Goal: Transaction & Acquisition: Subscribe to service/newsletter

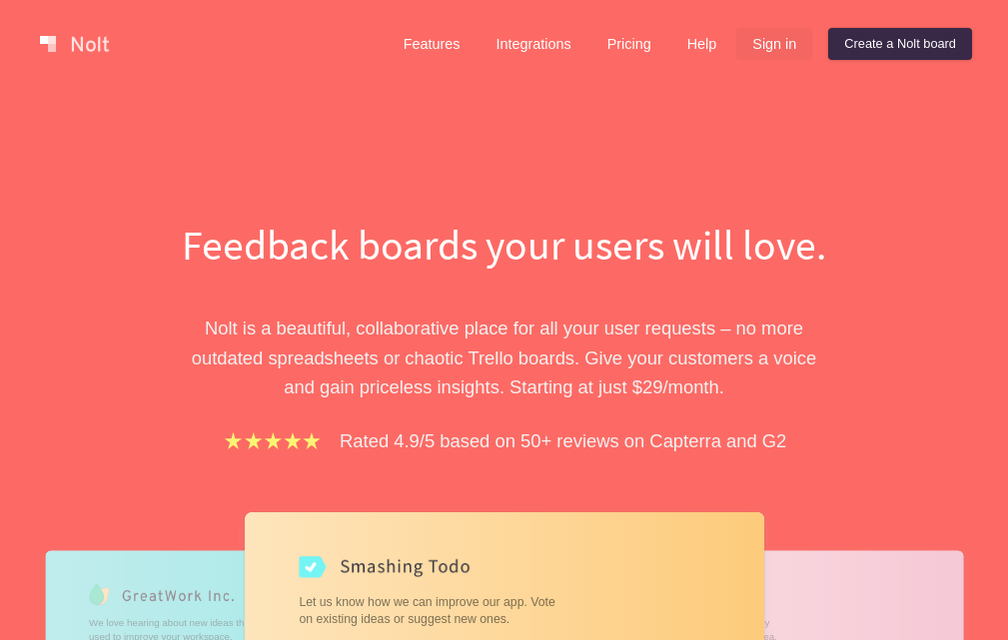
click at [779, 44] on link "Sign in" at bounding box center [774, 44] width 76 height 32
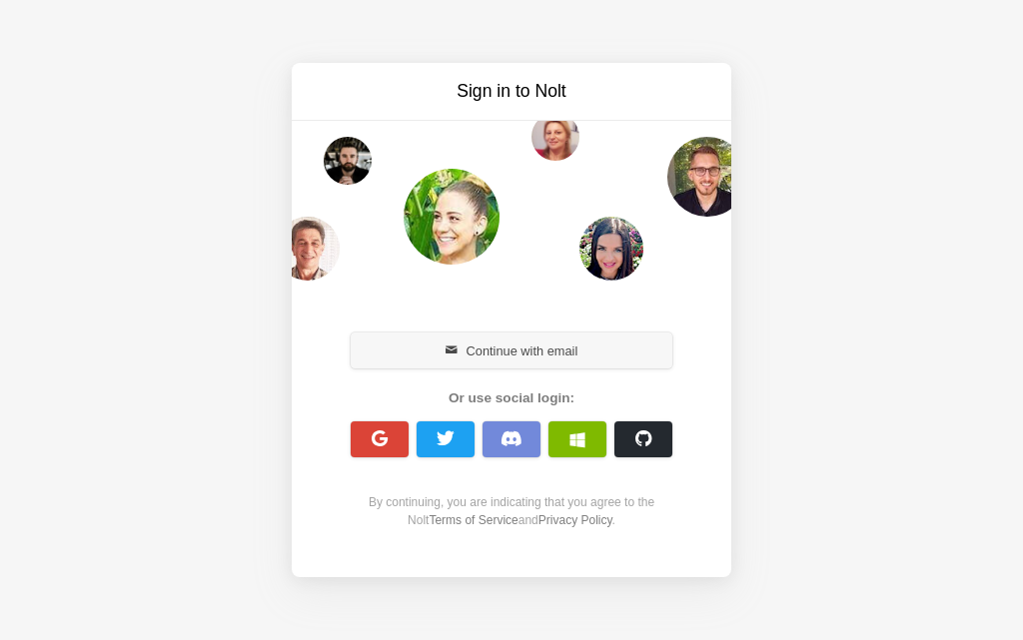
click at [480, 361] on button "Continue with email" at bounding box center [512, 351] width 322 height 36
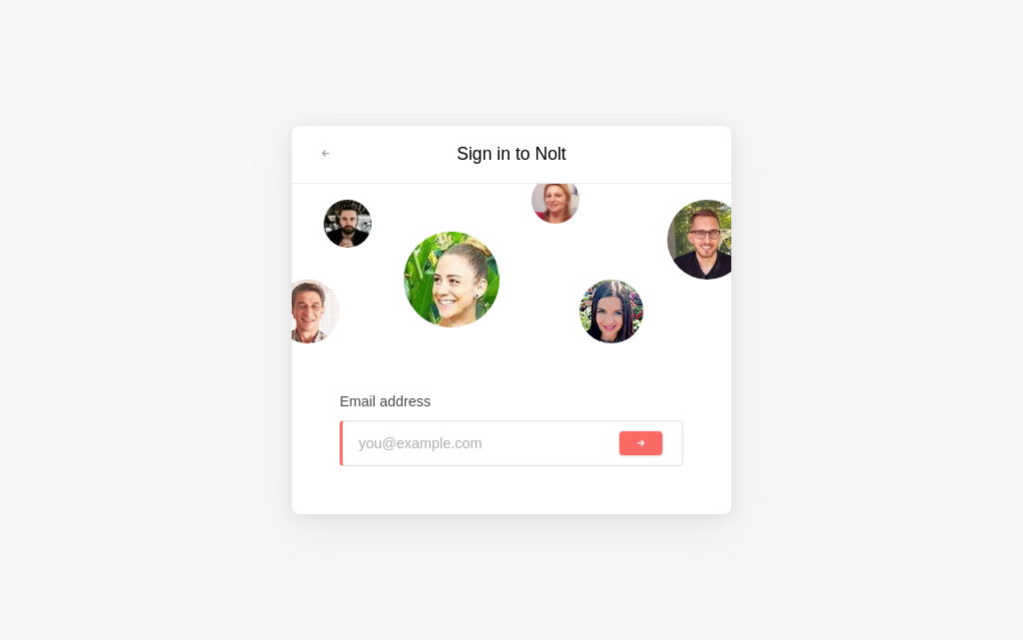
type input "[EMAIL_ADDRESS][DOMAIN_NAME]"
click at [646, 439] on button "submit" at bounding box center [640, 444] width 43 height 24
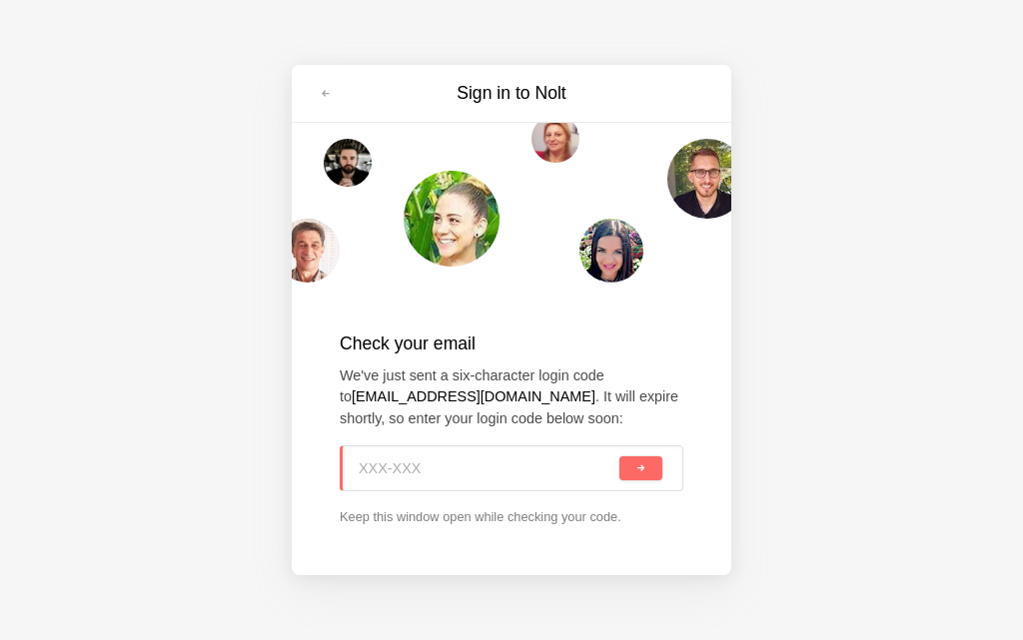
paste input "ENU-TQ5"
type input "ENU-TQ5"
click at [633, 468] on button "submit" at bounding box center [640, 469] width 43 height 24
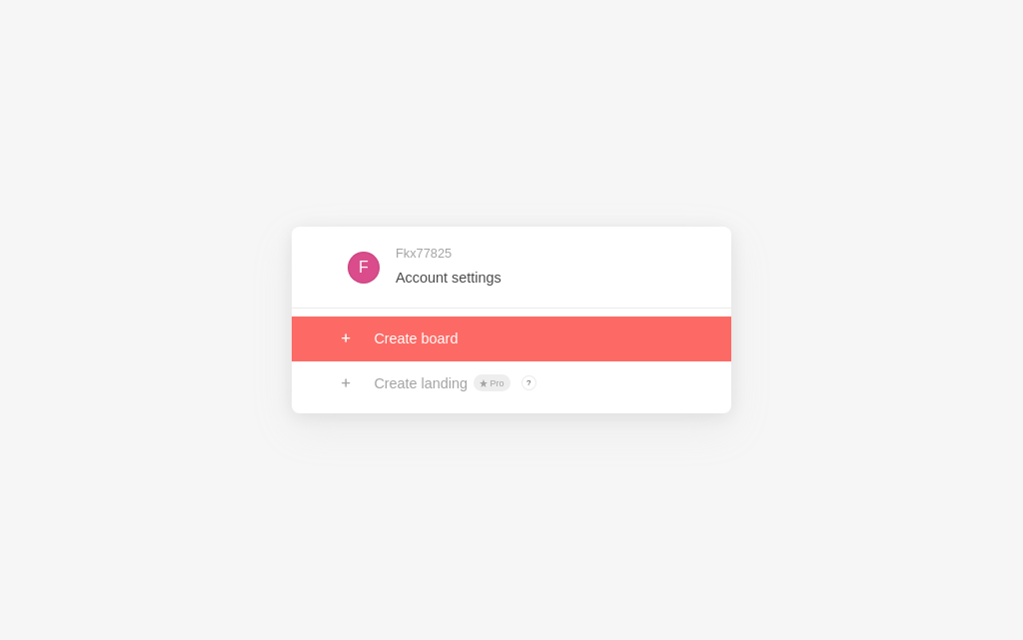
click at [464, 343] on link at bounding box center [512, 339] width 440 height 44
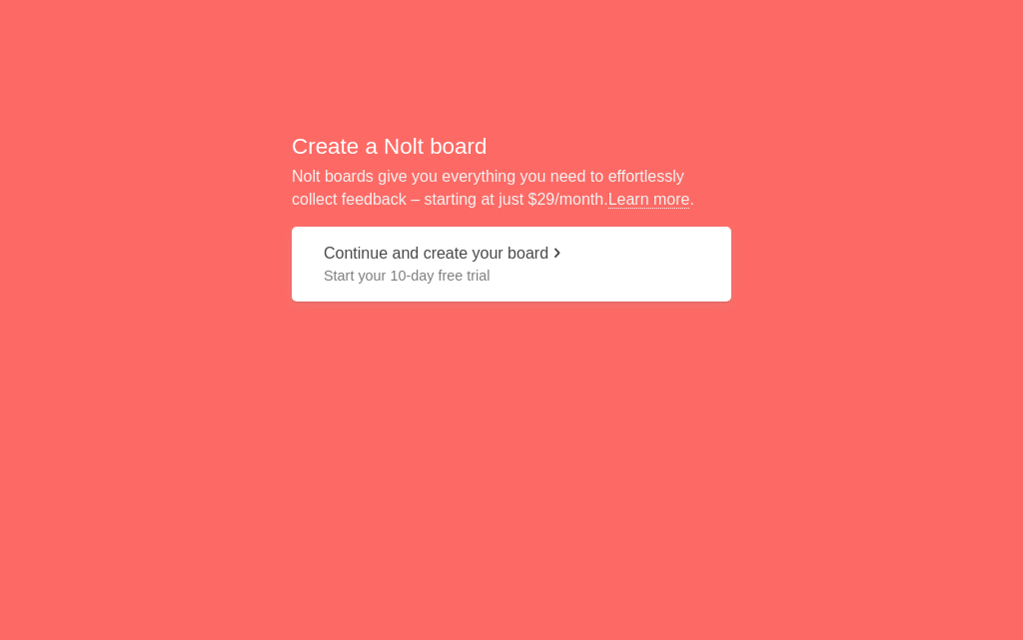
click at [415, 266] on span "Start your 10-day free trial" at bounding box center [512, 276] width 376 height 20
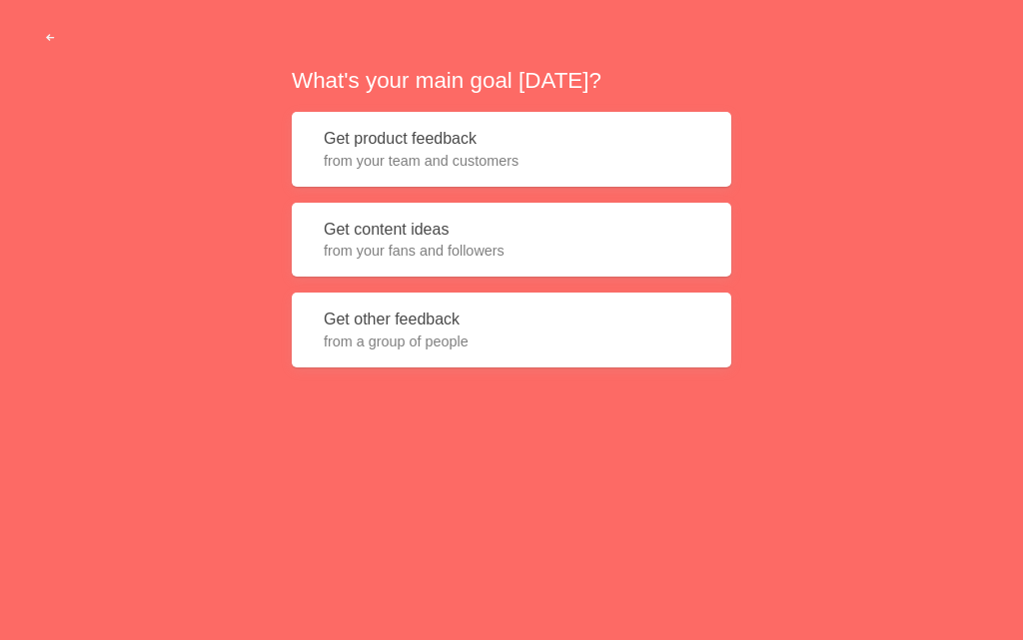
click at [410, 223] on button "Get content ideas from your fans and followers" at bounding box center [512, 240] width 440 height 75
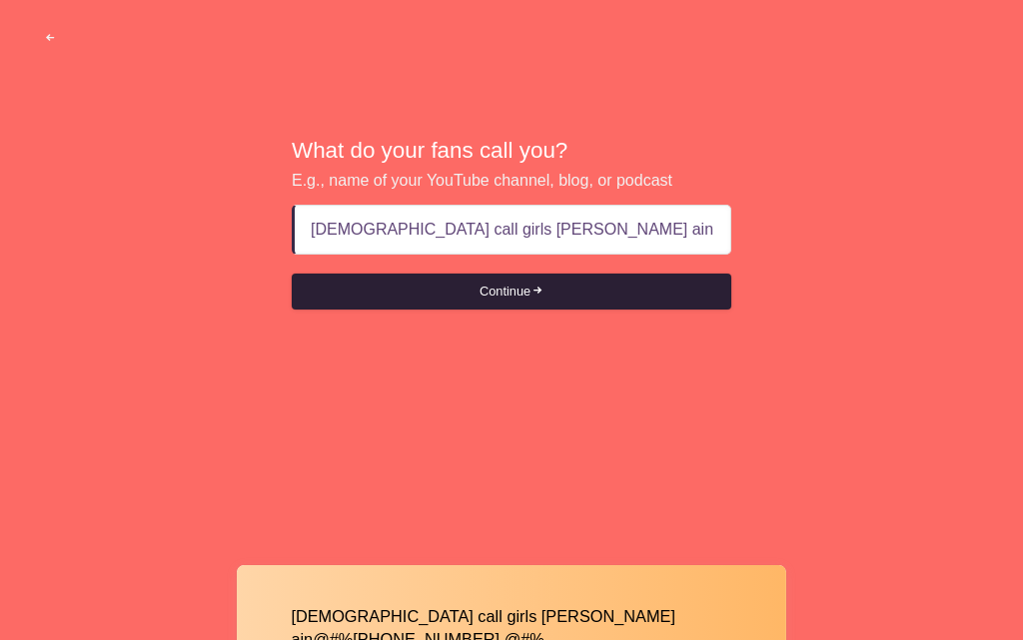
scroll to position [0, 23]
click at [530, 294] on button "Continue" at bounding box center [512, 292] width 440 height 36
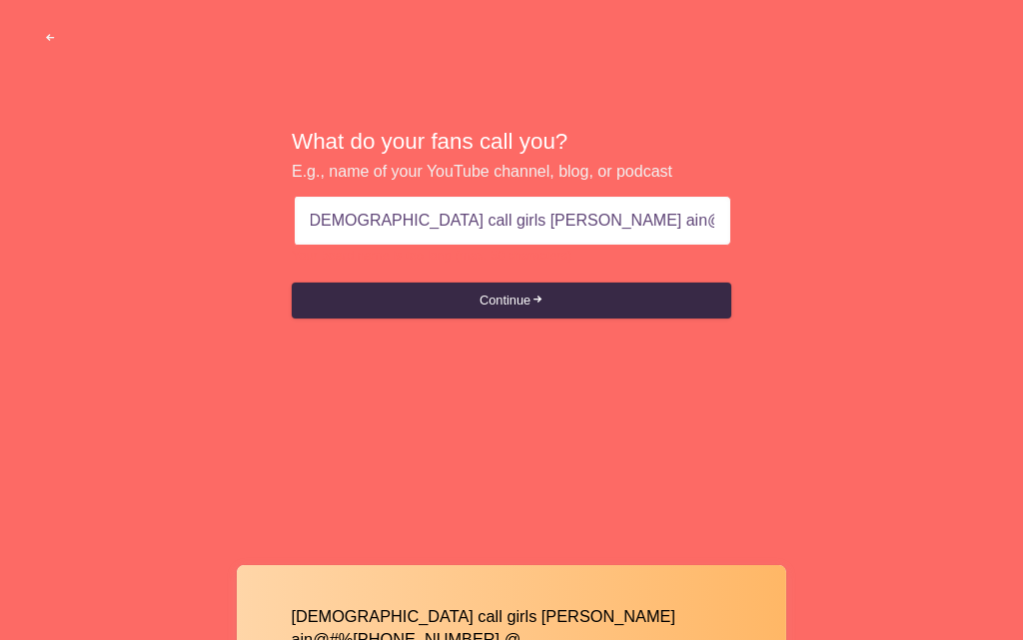
scroll to position [0, 0]
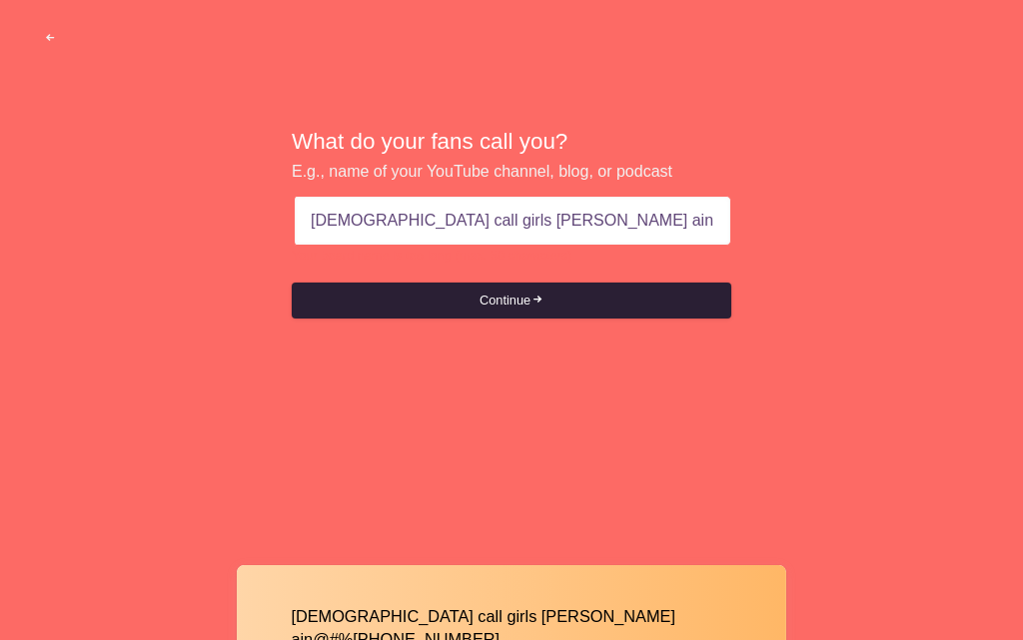
click at [483, 306] on button "Continue" at bounding box center [512, 301] width 440 height 36
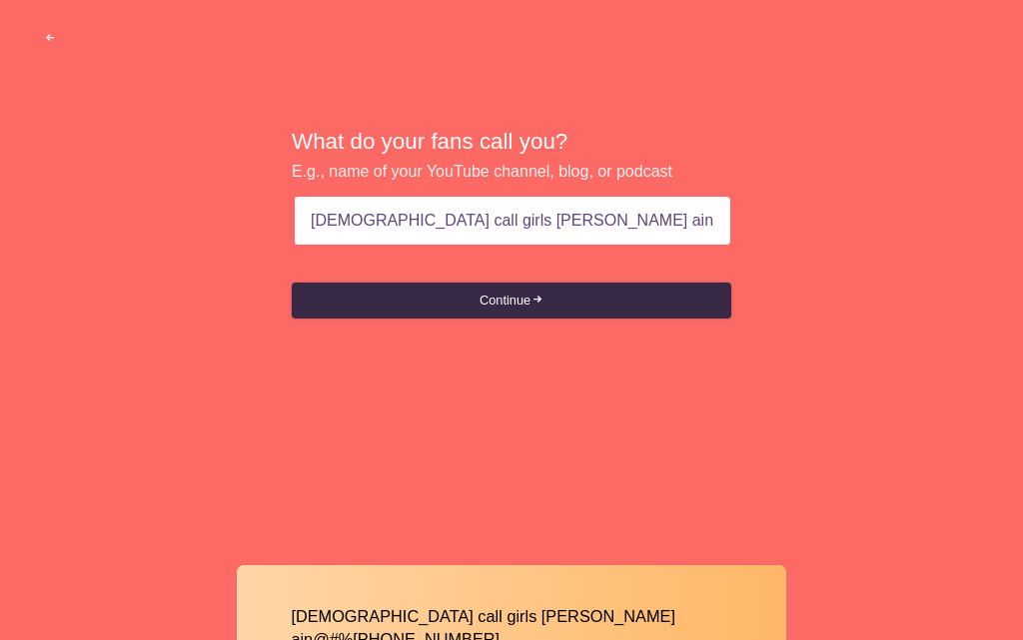
click at [541, 225] on input "pakistani call girls Fujairah Al ain@#%+971569636398" at bounding box center [513, 221] width 404 height 48
type input "pakistani call girls Fujairah Al ain+971569636398"
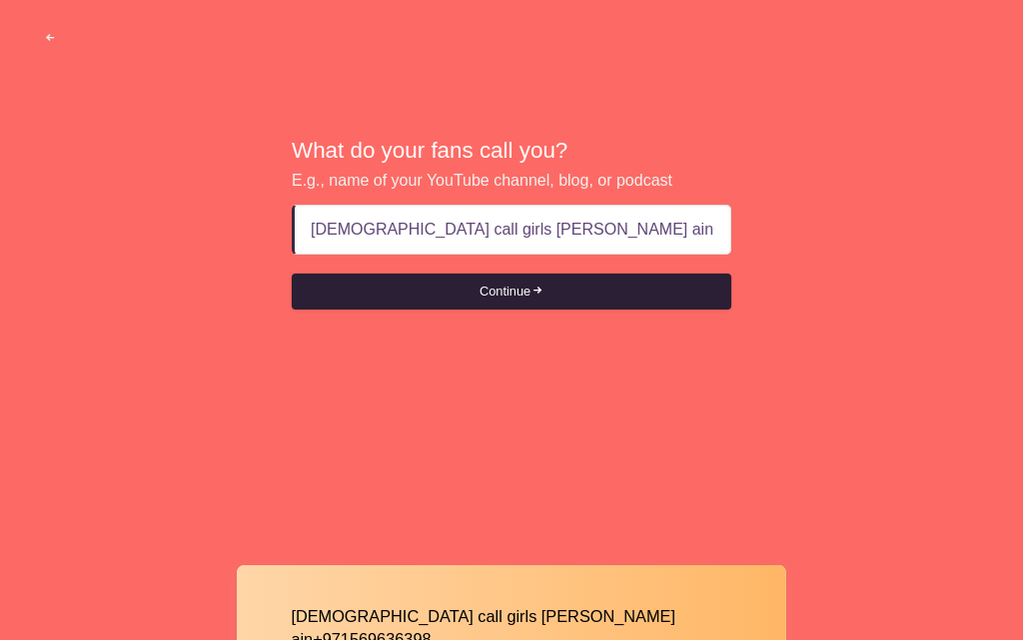
click at [504, 277] on button "Continue" at bounding box center [512, 292] width 440 height 36
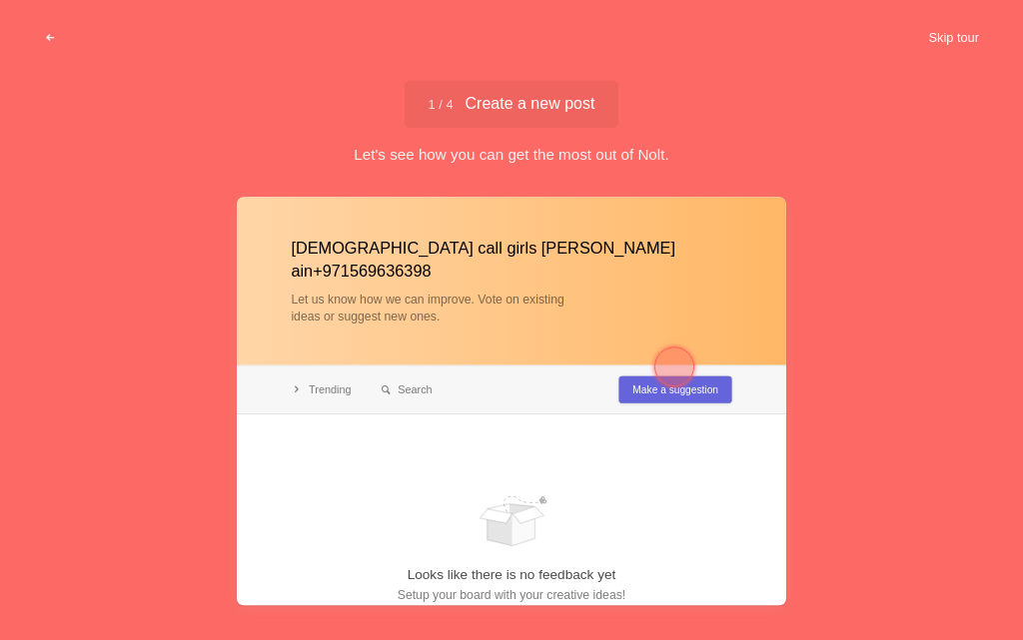
click at [933, 45] on button "Skip tour" at bounding box center [953, 38] width 99 height 36
